Goal: Check status: Check status

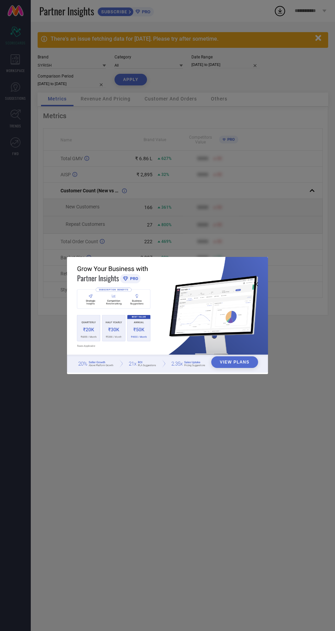
click at [276, 172] on div "View Plans" at bounding box center [167, 315] width 335 height 631
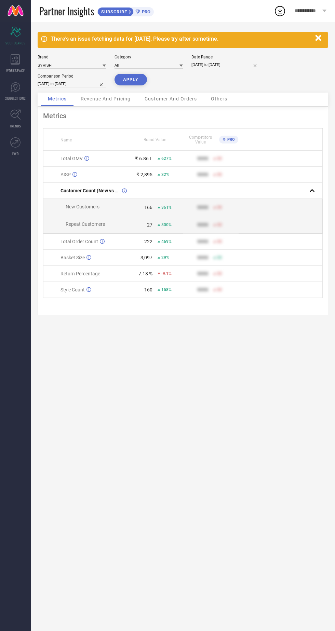
select select "8"
select select "2025"
select select "9"
select select "2025"
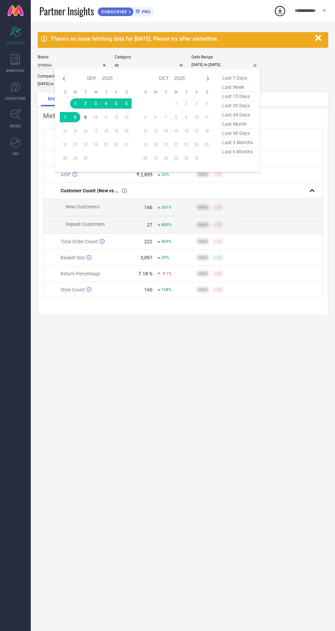
click at [70, 101] on table "S M T W T F S 1 2 3 4 5 6 7 8 9 10 11 12 13 14 15 16 17 18 19 20 21 22 23 24 25…" at bounding box center [96, 126] width 72 height 81
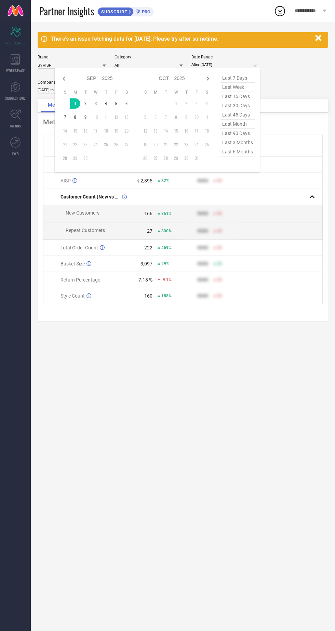
type input "[DATE] to [DATE]"
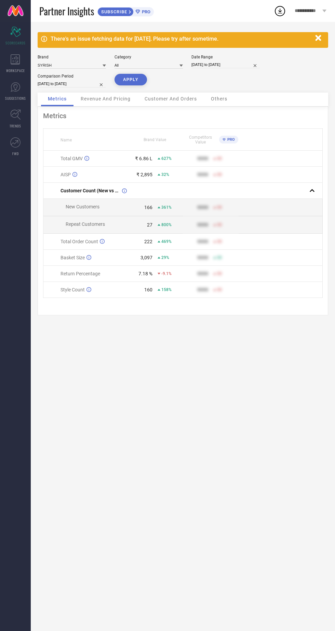
select select "7"
select select "2024"
select select "8"
select select "2024"
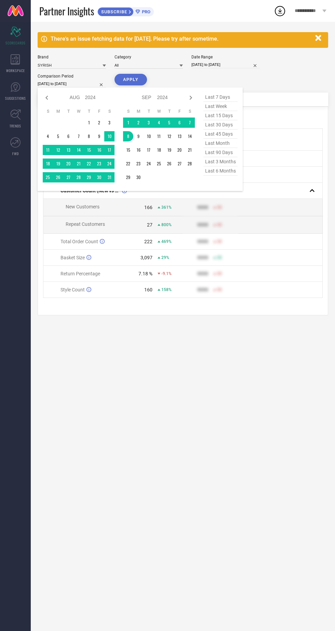
click at [90, 98] on select "2014 2015 2016 2017 2018 2019 2020 2021 2022 2023 2024 2025 2026 2027 2028 2029…" at bounding box center [90, 98] width 11 height 10
select select "7"
select select "2025"
select select "8"
select select "2025"
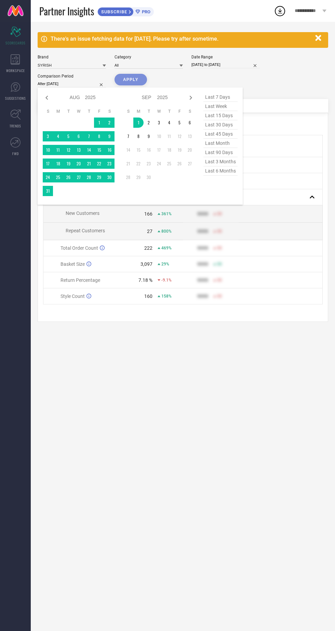
type input "[DATE] to [DATE]"
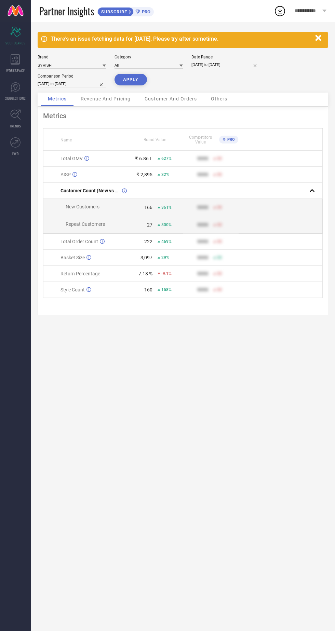
select select "7"
select select "2025"
select select "8"
select select "2025"
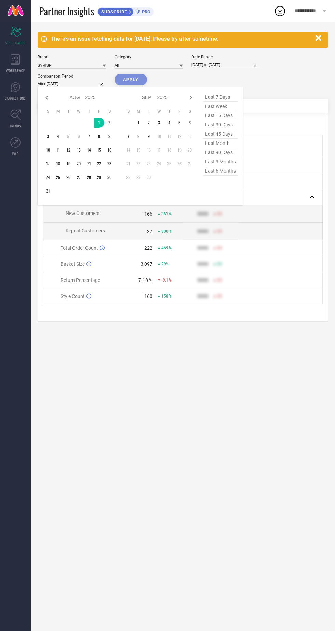
type input "[DATE] to [DATE]"
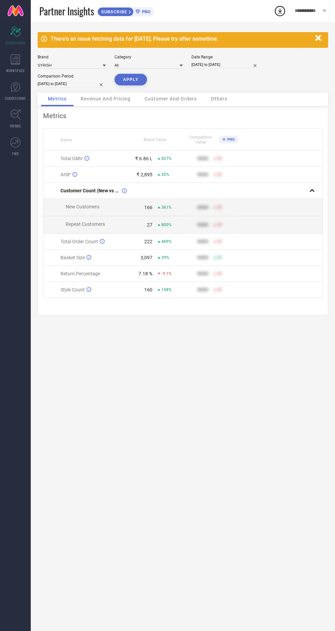
click at [132, 81] on button "APPLY" at bounding box center [130, 80] width 32 height 12
click at [283, 9] on icon at bounding box center [280, 11] width 12 height 12
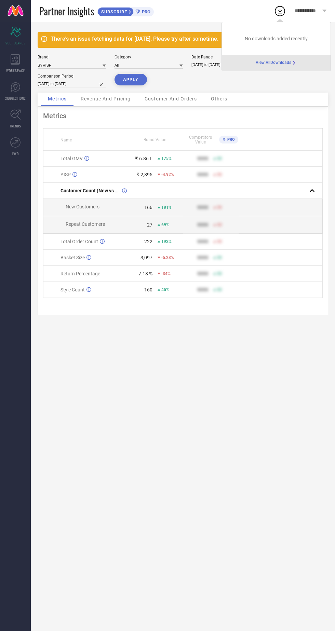
click at [264, 383] on div "There's an issue fetching data for [DATE]. Please try after sometime. Brand SYR…" at bounding box center [183, 326] width 304 height 609
